Goal: Navigation & Orientation: Find specific page/section

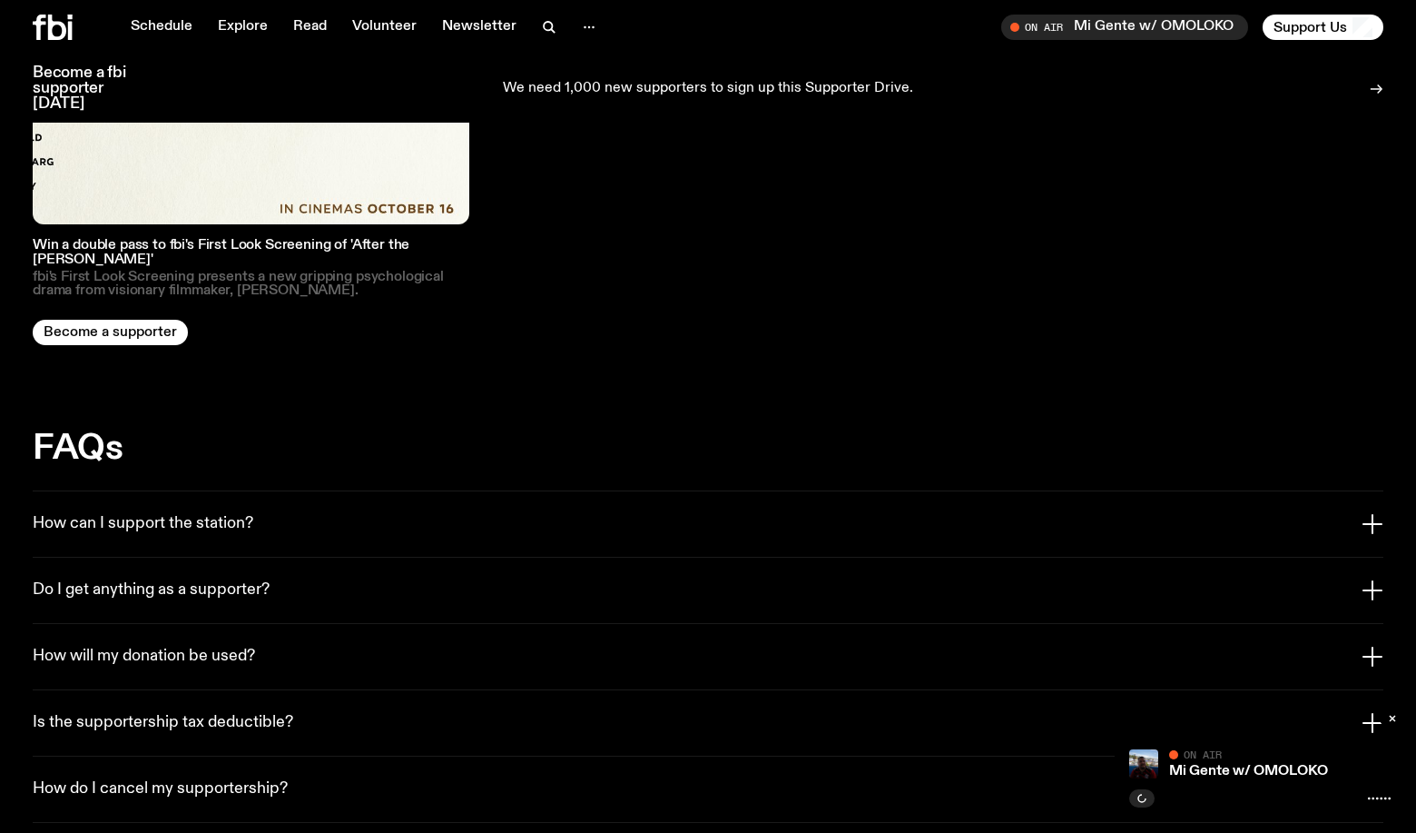
scroll to position [3113, 0]
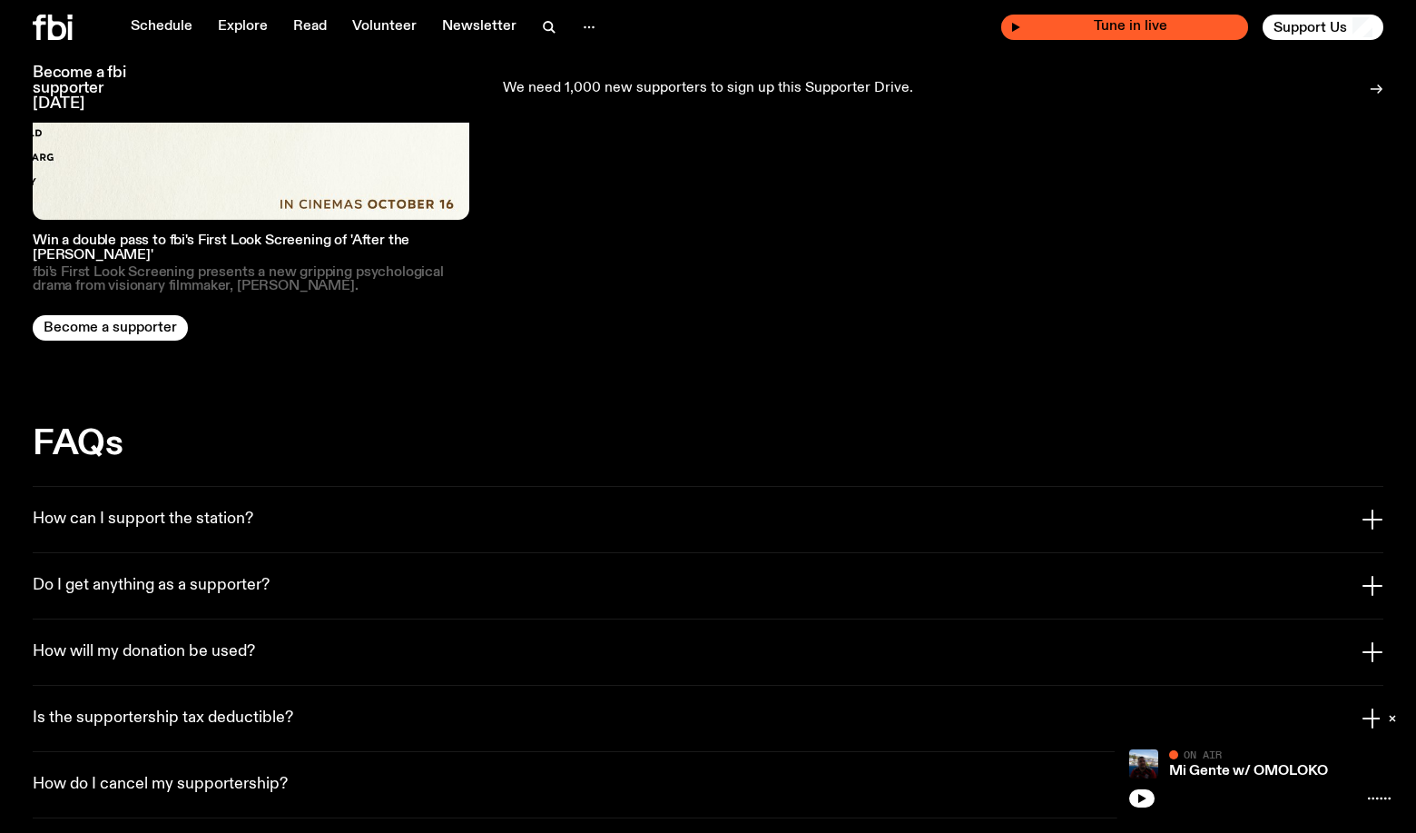
click at [1221, 23] on span "Tune in live" at bounding box center [1130, 27] width 218 height 14
click at [1150, 24] on span "Tune in live" at bounding box center [1130, 27] width 218 height 14
click at [1024, 27] on div "Tune in live" at bounding box center [1124, 27] width 247 height 25
click at [1051, 26] on span "Tune in live" at bounding box center [1130, 27] width 218 height 14
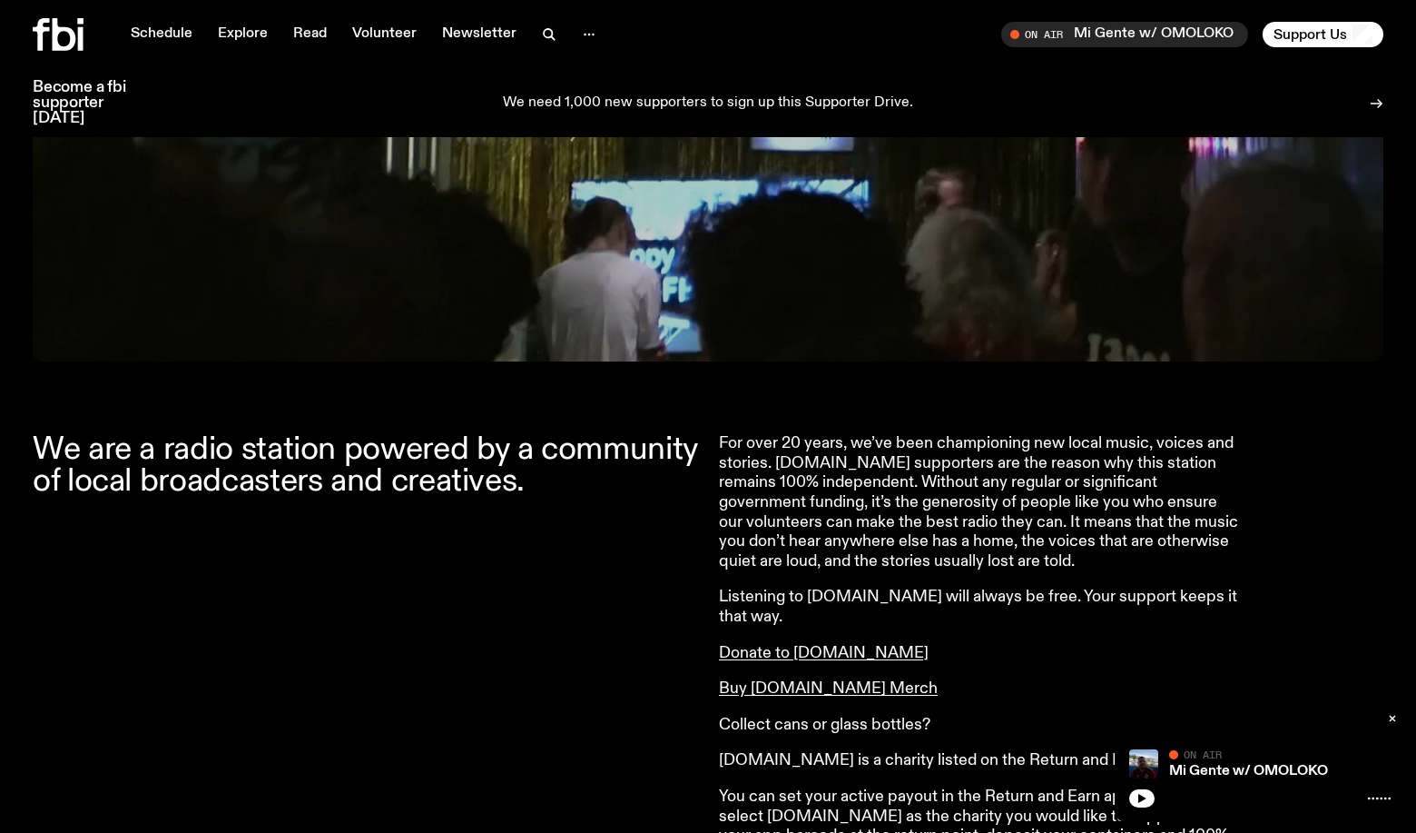
scroll to position [0, 0]
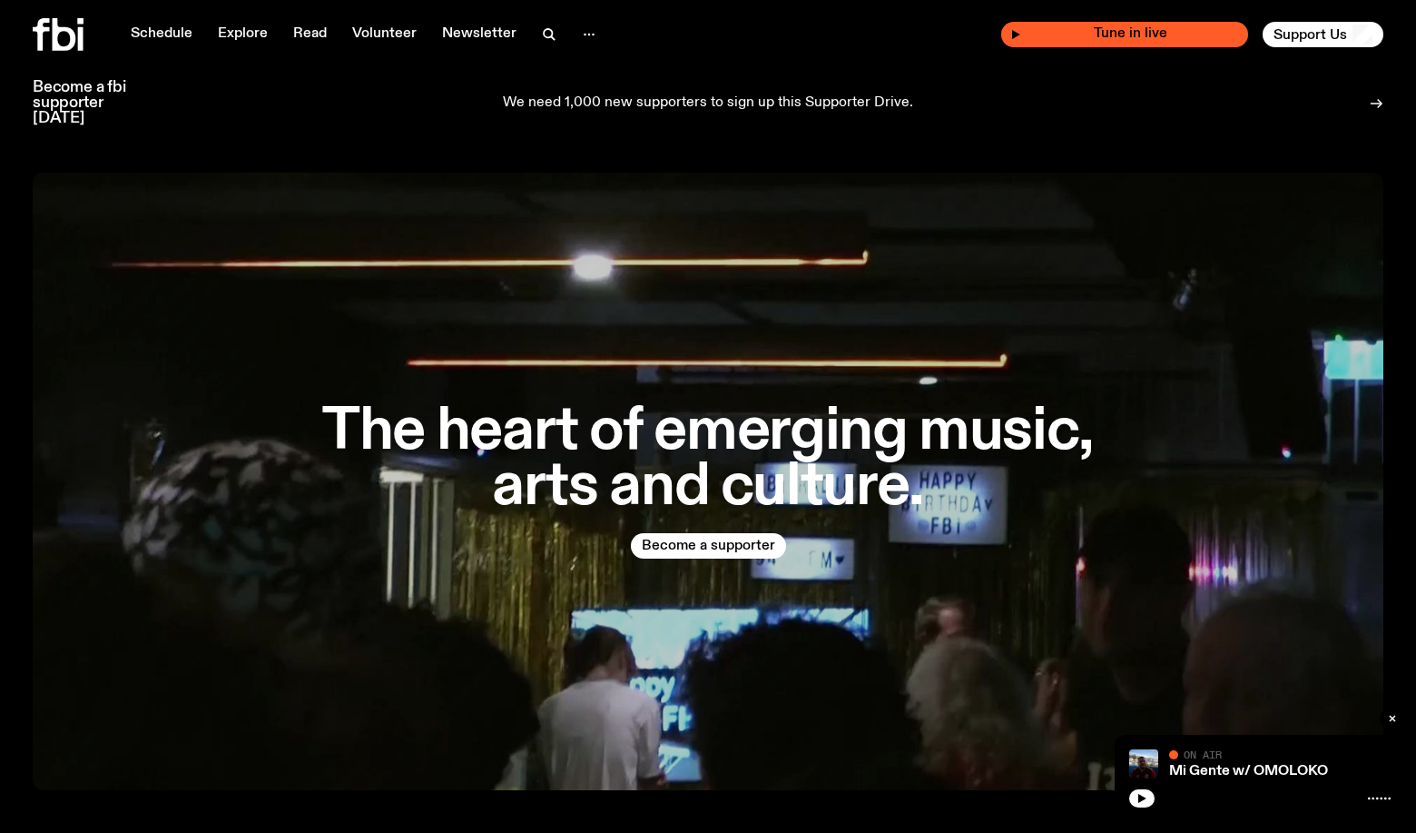
click at [1116, 42] on div "Tune in live" at bounding box center [1124, 34] width 247 height 25
click at [585, 32] on icon "button" at bounding box center [589, 35] width 22 height 22
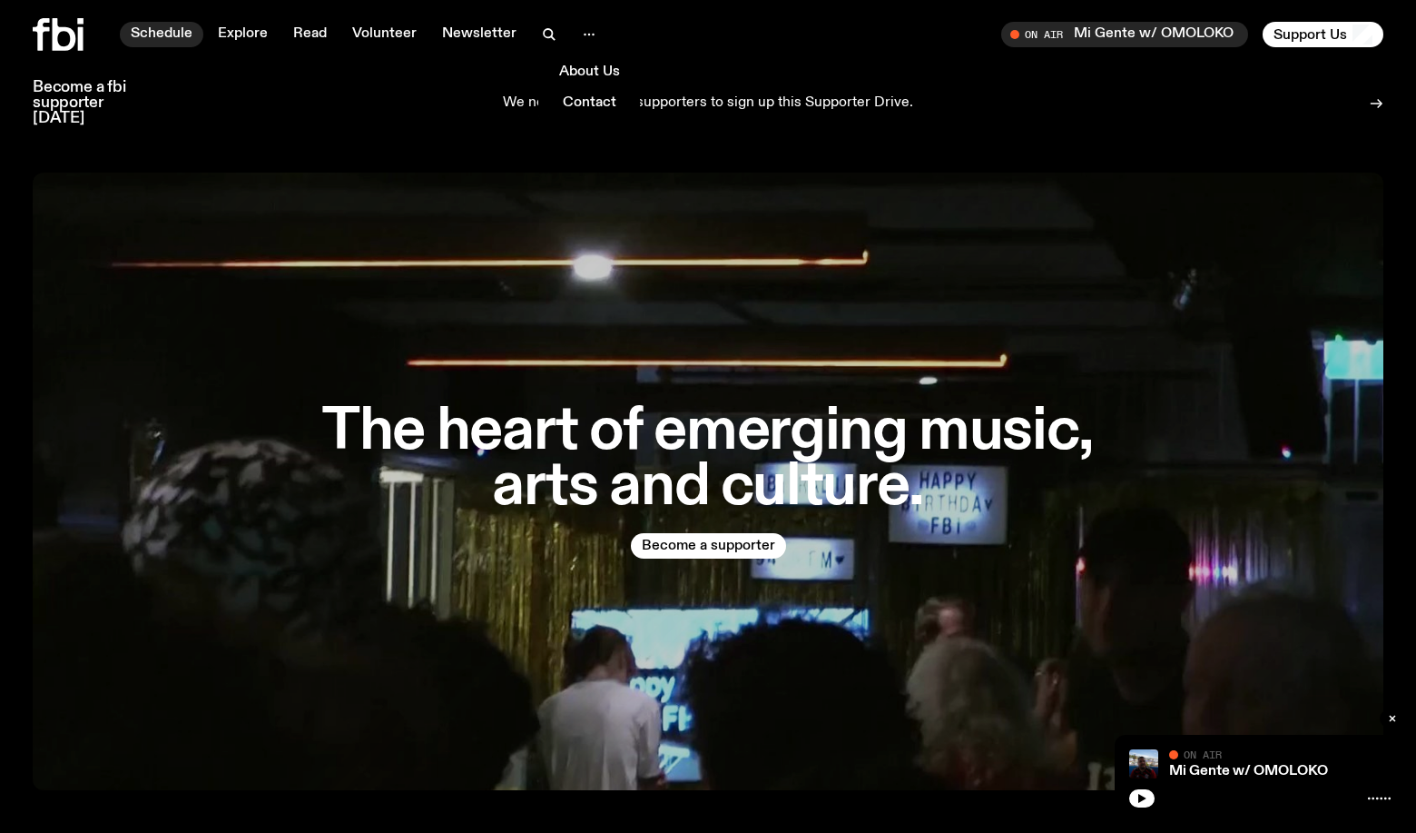
click at [137, 35] on link "Schedule" at bounding box center [162, 34] width 84 height 25
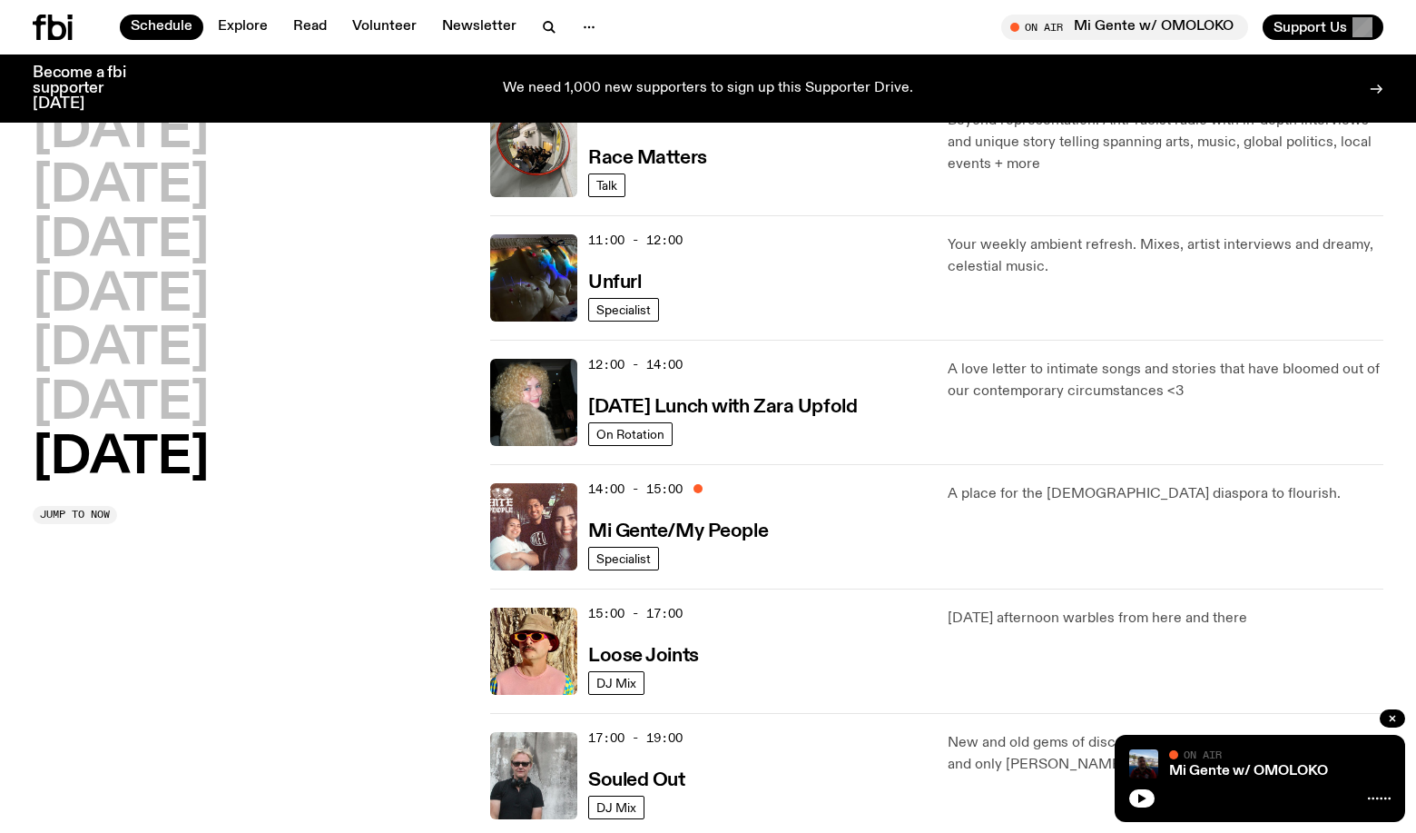
scroll to position [567, 0]
